Goal: Browse casually: Explore the website without a specific task or goal

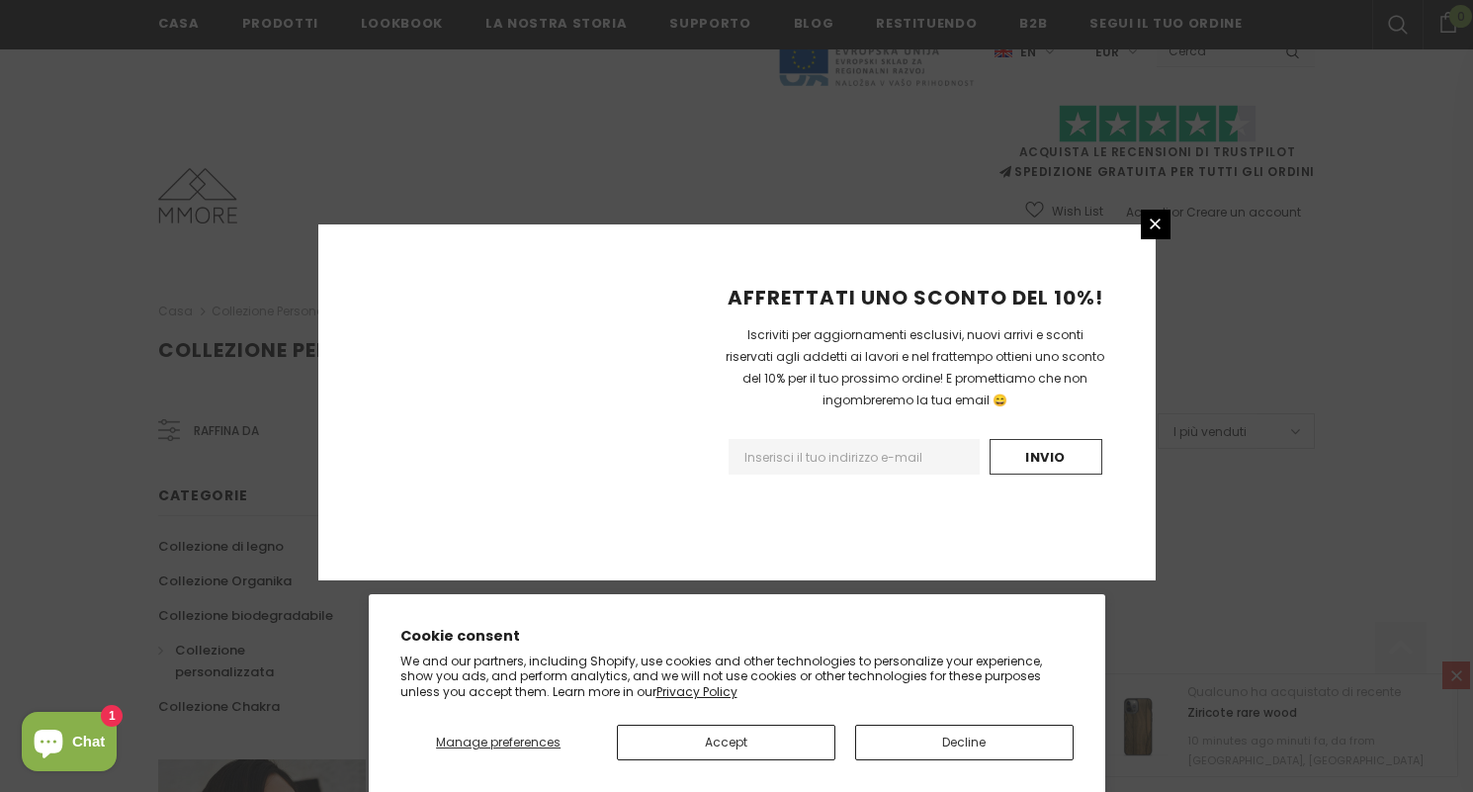
scroll to position [1234, 0]
